Goal: Find specific page/section

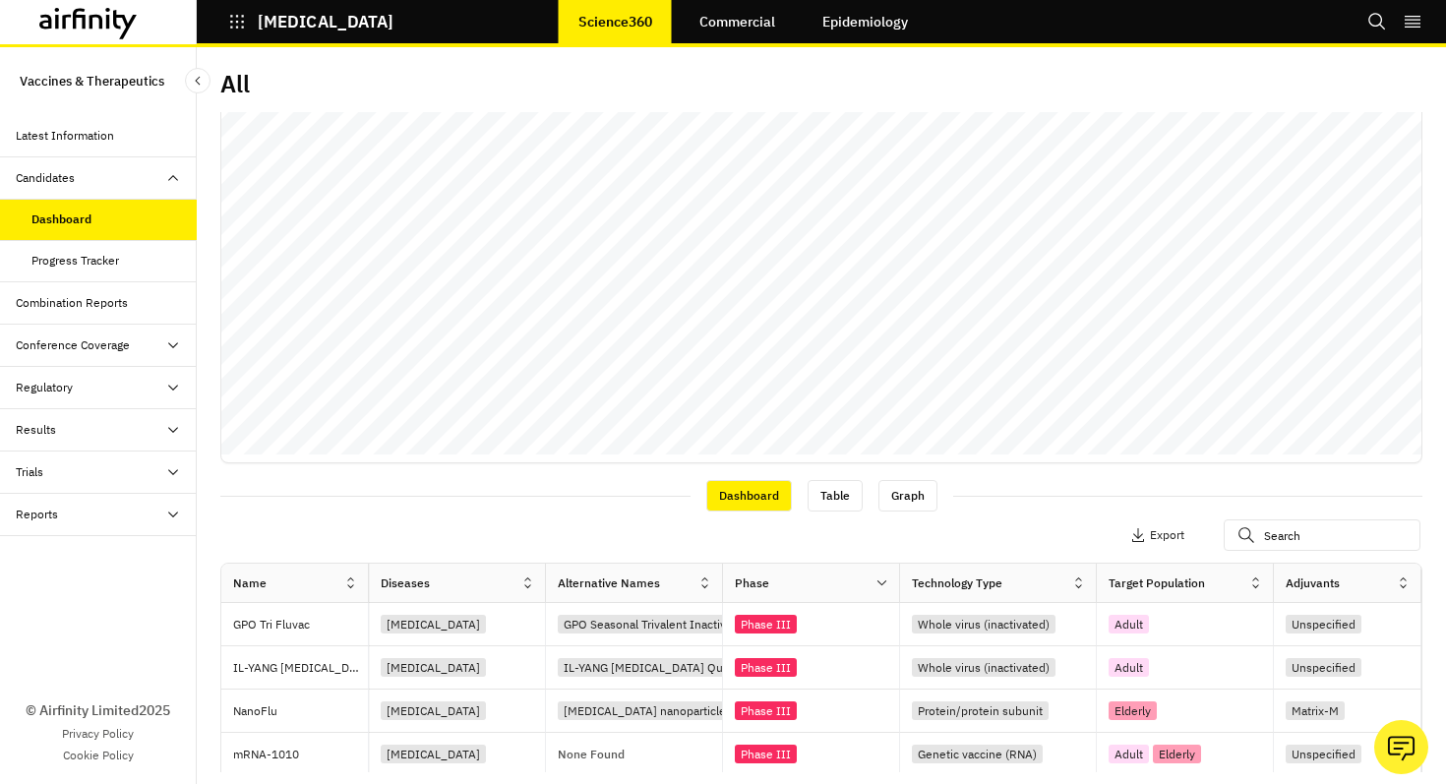
scroll to position [571, 0]
